Goal: Task Accomplishment & Management: Manage account settings

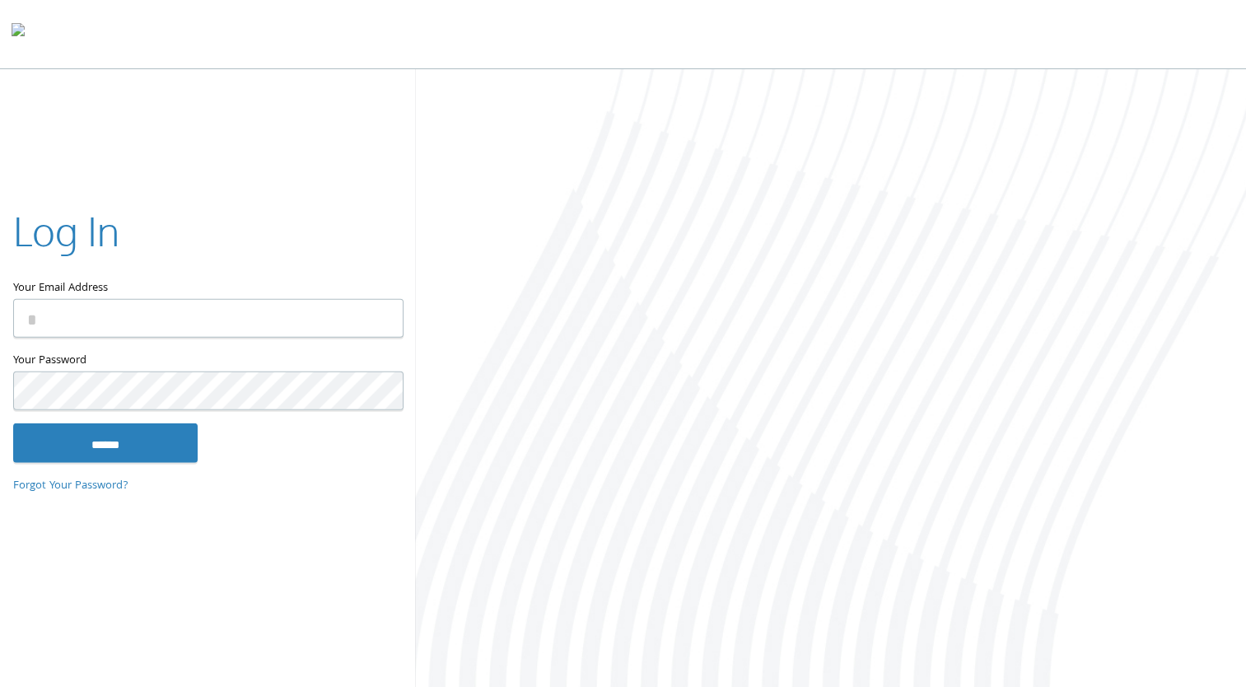
click at [49, 311] on input "Your Email Address" at bounding box center [208, 318] width 390 height 39
type input "**********"
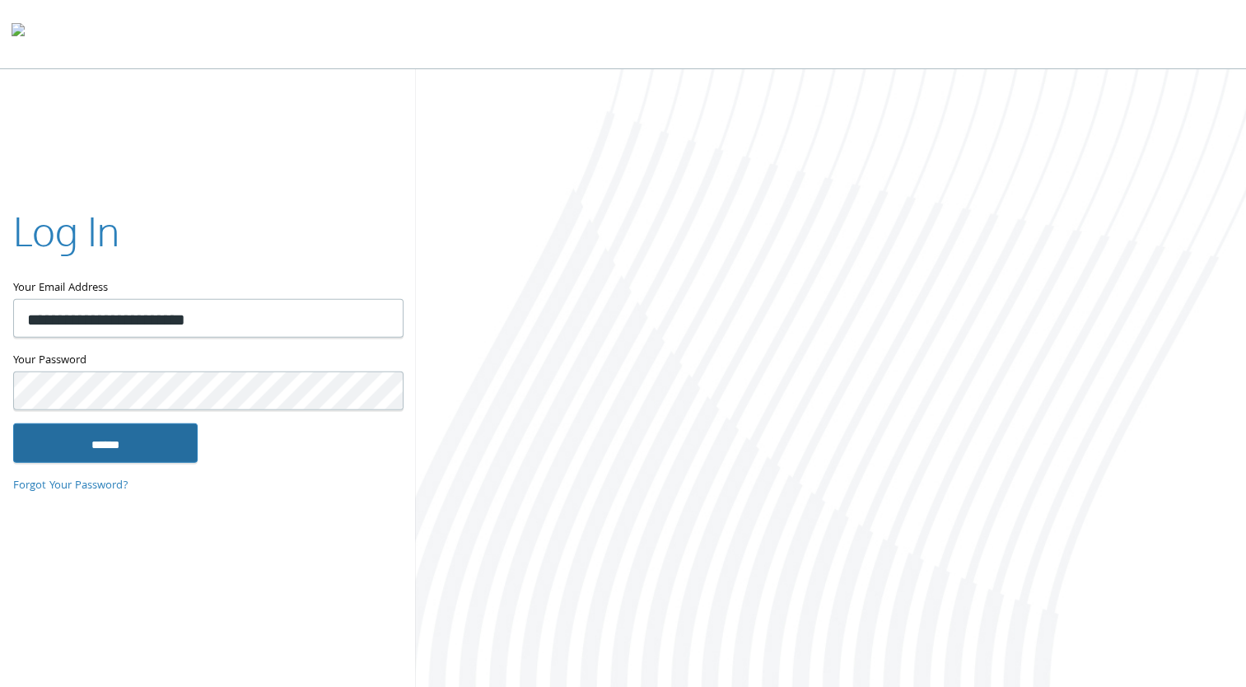
click at [108, 448] on input "******" at bounding box center [105, 442] width 184 height 40
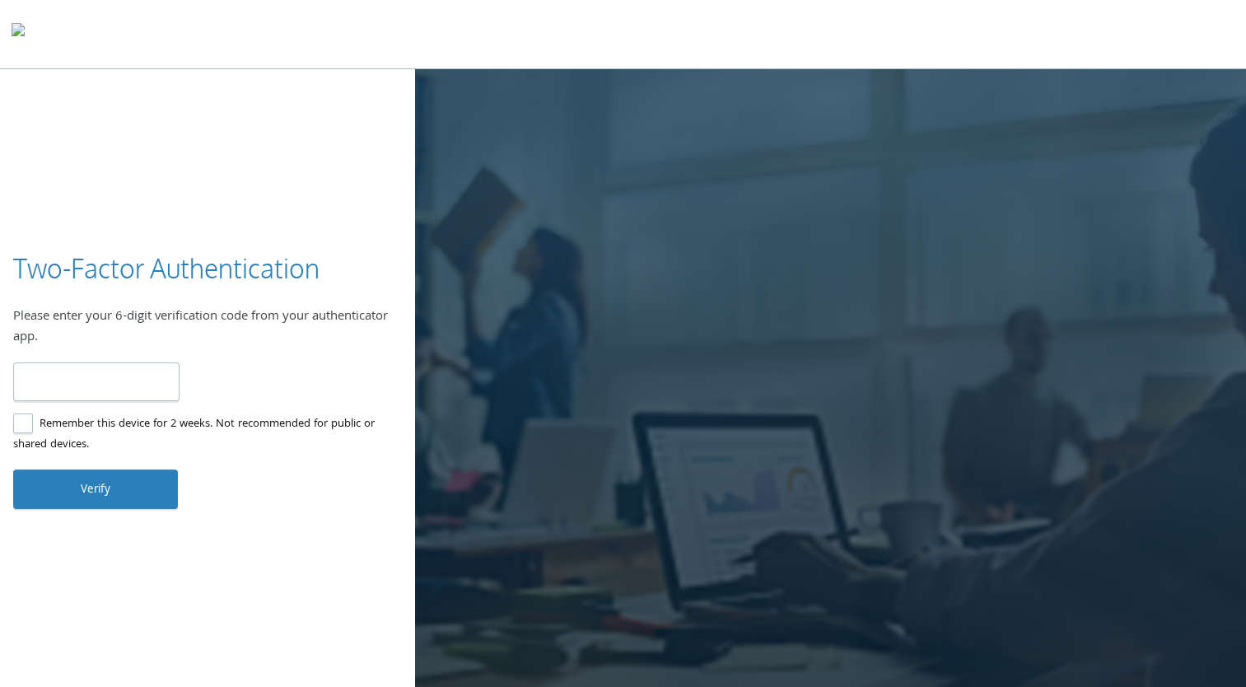
type input "******"
